Goal: Information Seeking & Learning: Learn about a topic

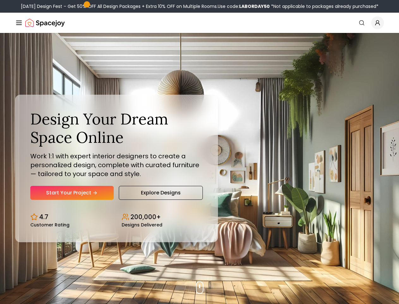
click at [0, 0] on button "How It Works" at bounding box center [0, 0] width 0 height 0
click at [0, 0] on button "Design Portfolio" at bounding box center [0, 0] width 0 height 0
click at [0, 0] on img "Global" at bounding box center [0, 0] width 0 height 0
